Goal: Task Accomplishment & Management: Manage account settings

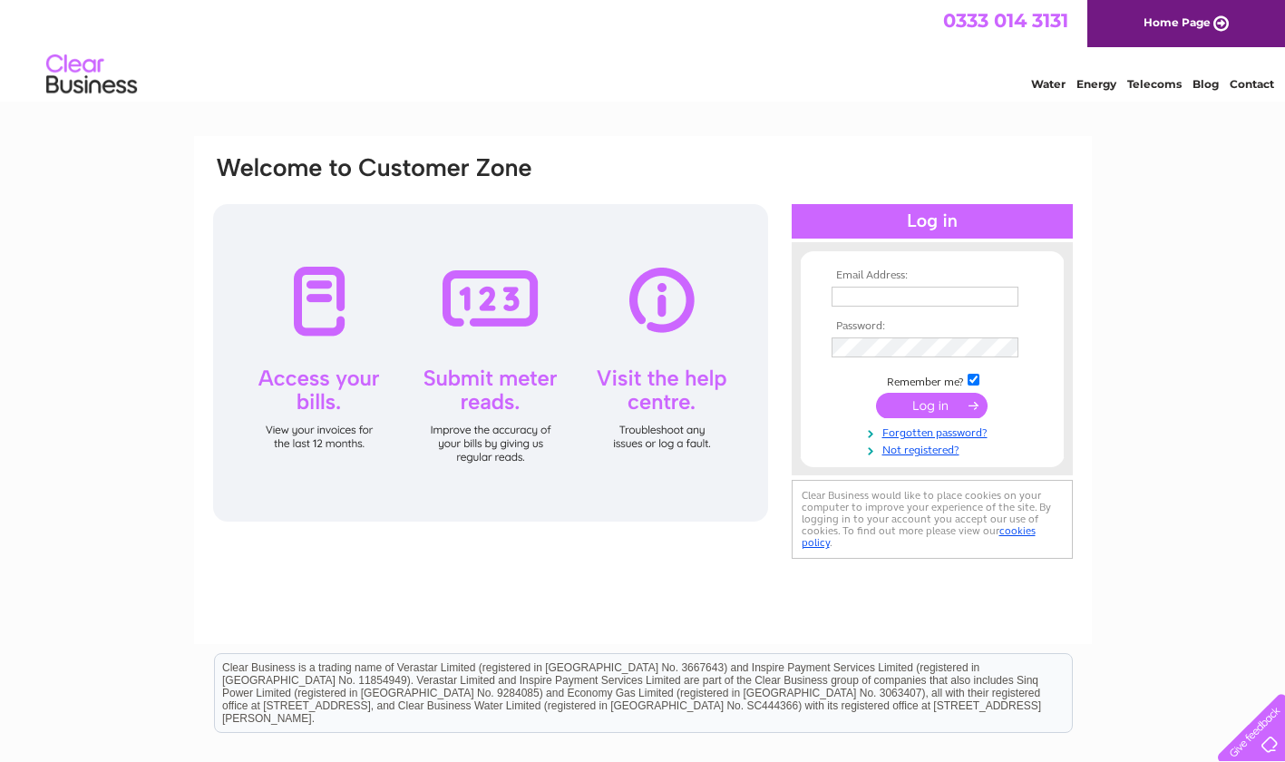
type input "racheal@castlecameras.co.uk"
click at [966, 395] on input "submit" at bounding box center [932, 405] width 112 height 25
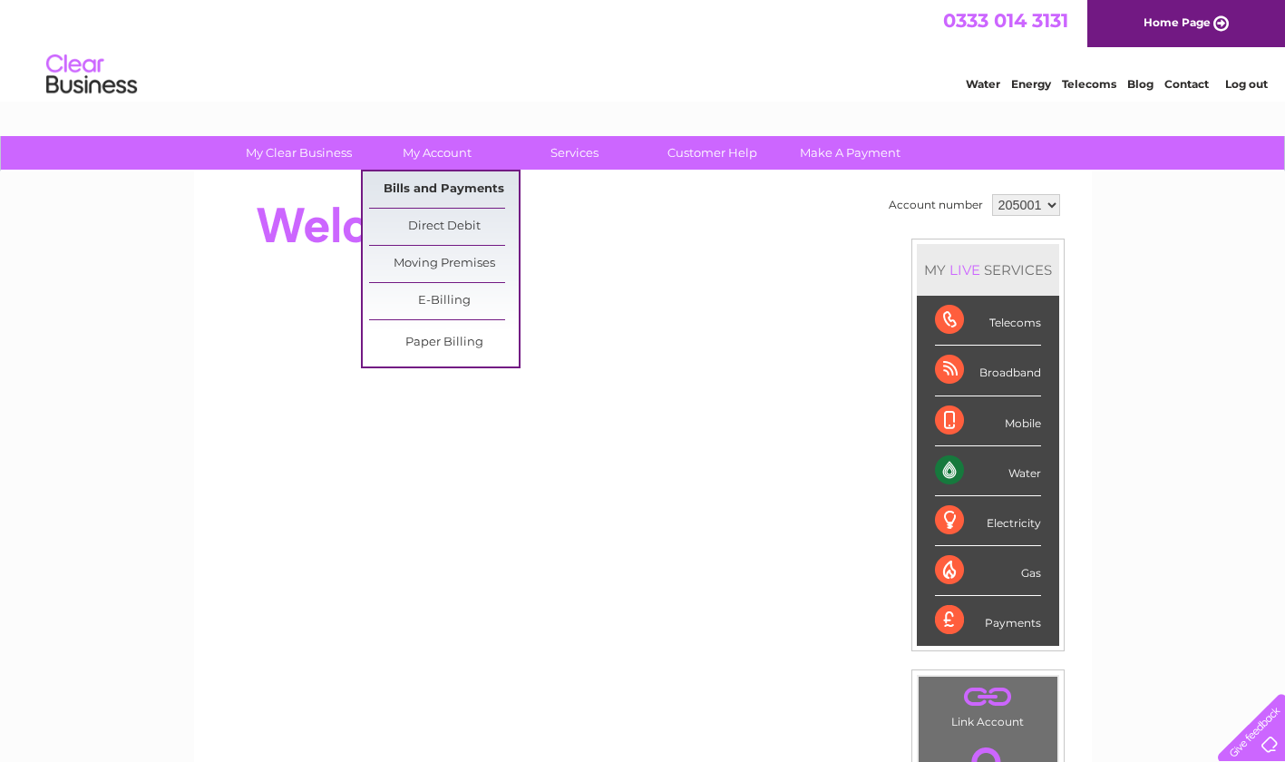
click at [438, 183] on link "Bills and Payments" at bounding box center [444, 189] width 150 height 36
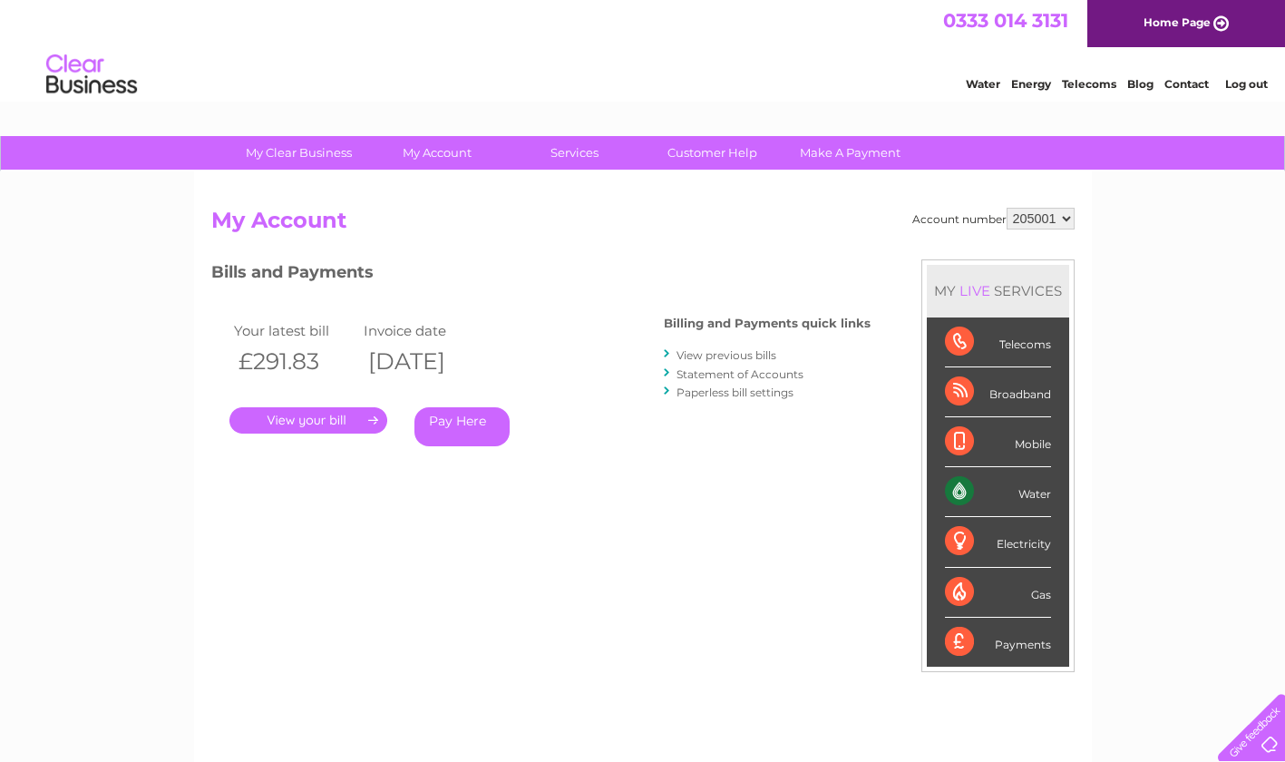
click at [326, 422] on link "." at bounding box center [308, 420] width 158 height 26
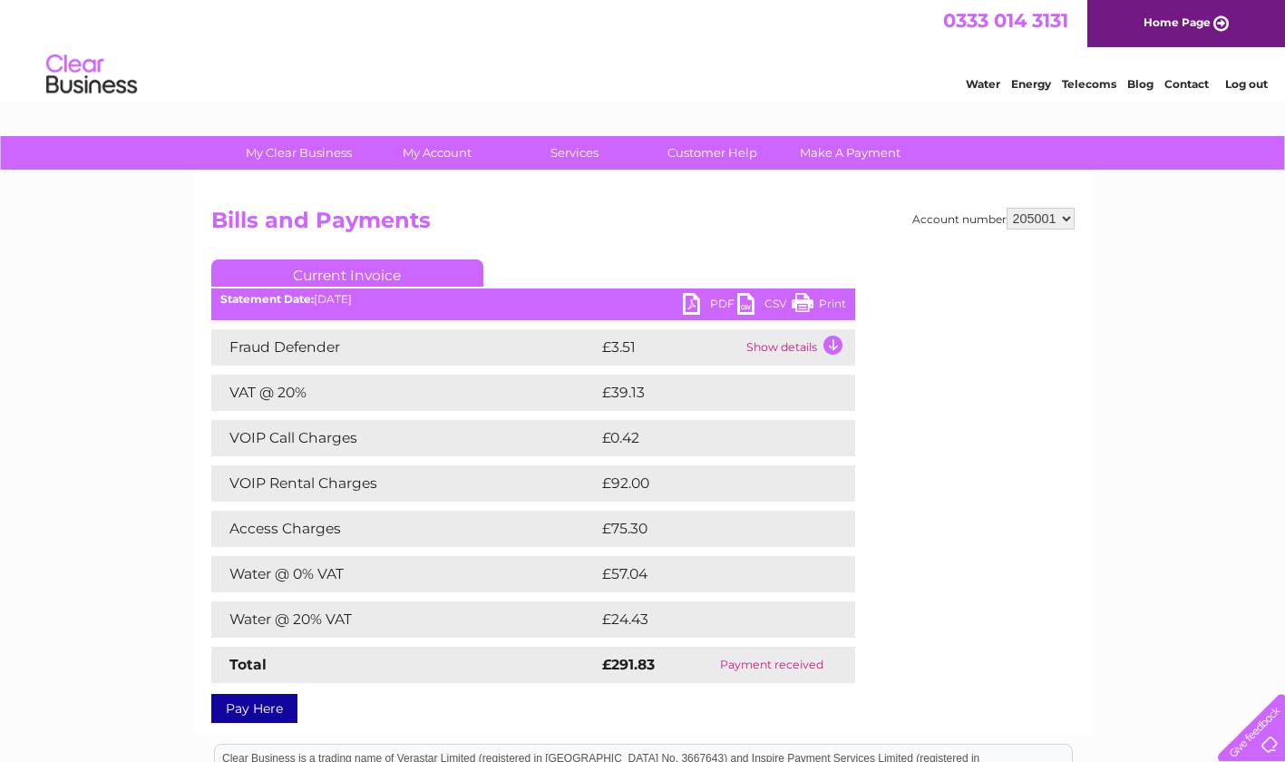
click at [715, 300] on link "PDF" at bounding box center [710, 306] width 54 height 26
click at [722, 303] on link "PDF" at bounding box center [710, 306] width 54 height 26
click at [687, 304] on link "PDF" at bounding box center [710, 306] width 54 height 26
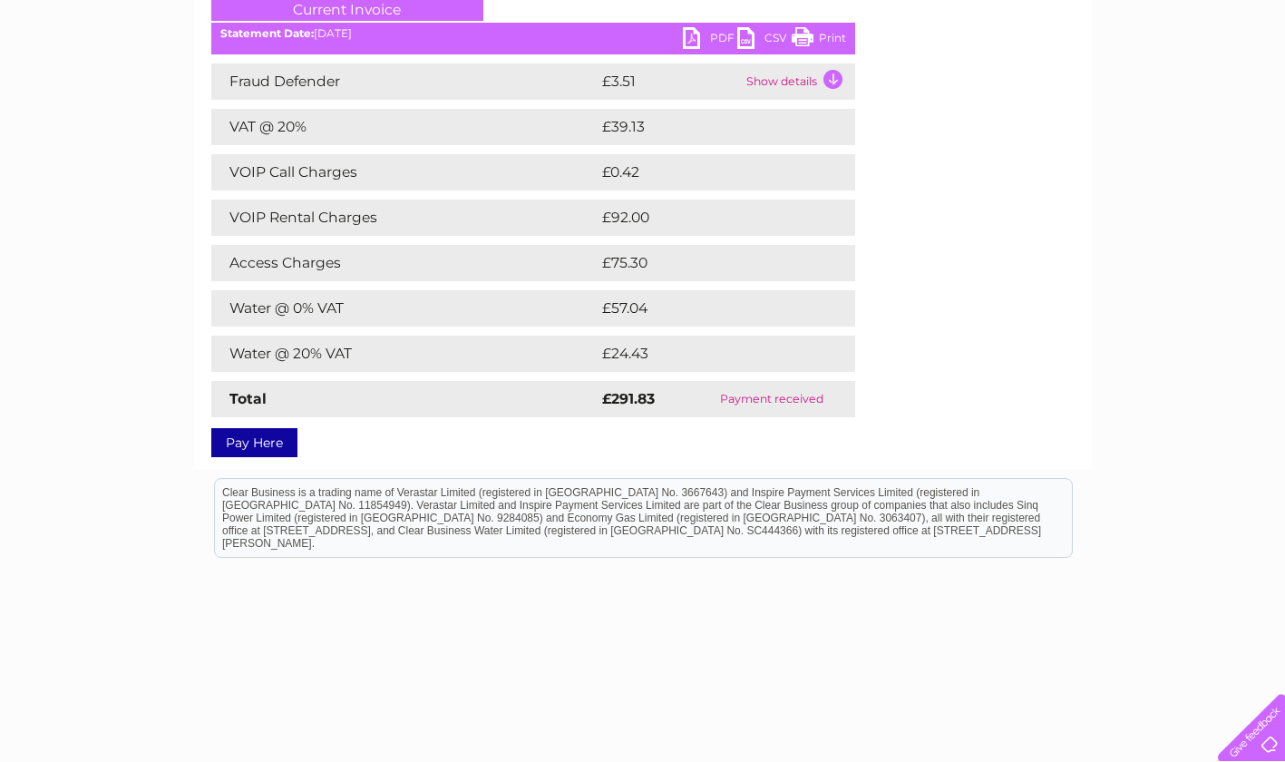
scroll to position [296, 0]
